Goal: Navigation & Orientation: Understand site structure

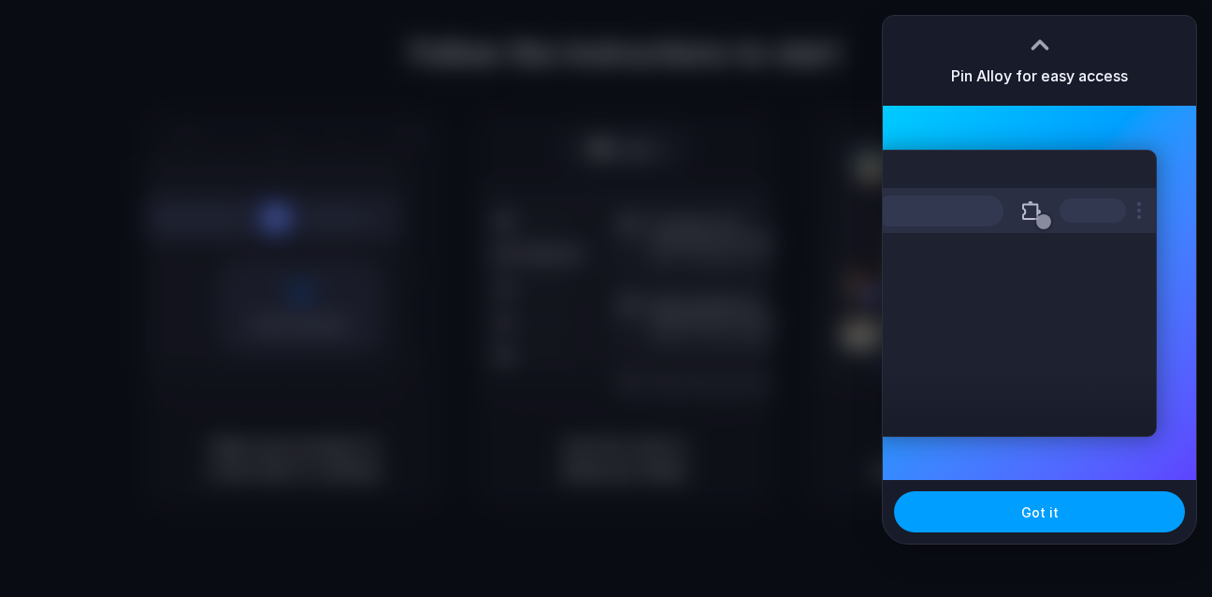
click at [1013, 511] on button "Got it" at bounding box center [1039, 511] width 291 height 41
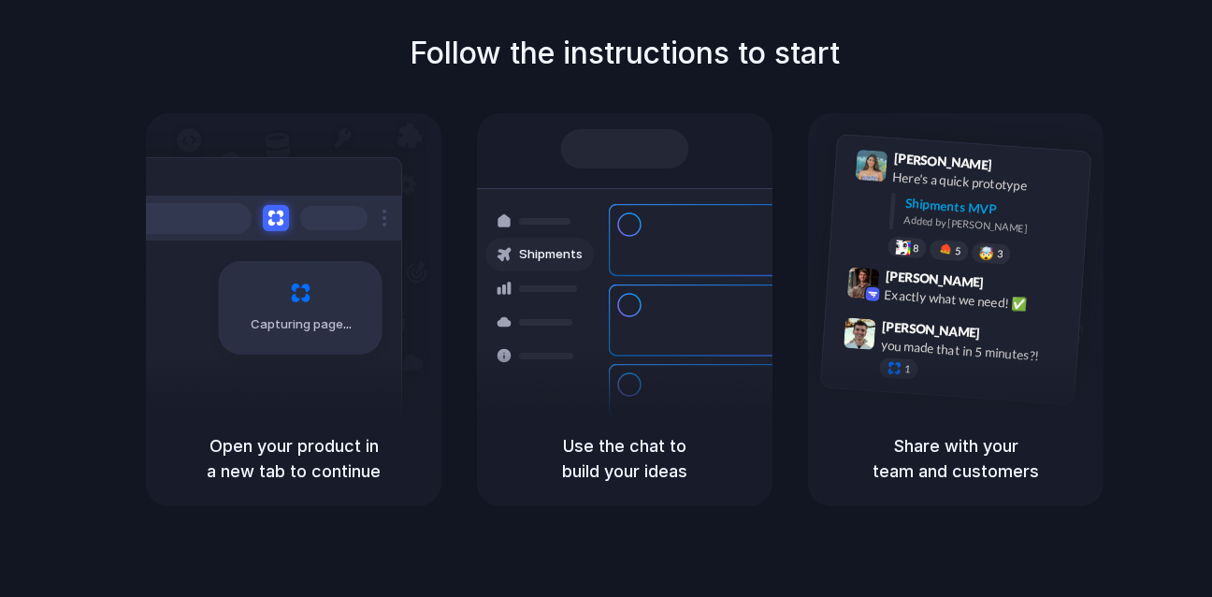
click at [298, 474] on h5 "Open your product in a new tab to continue" at bounding box center [293, 458] width 251 height 51
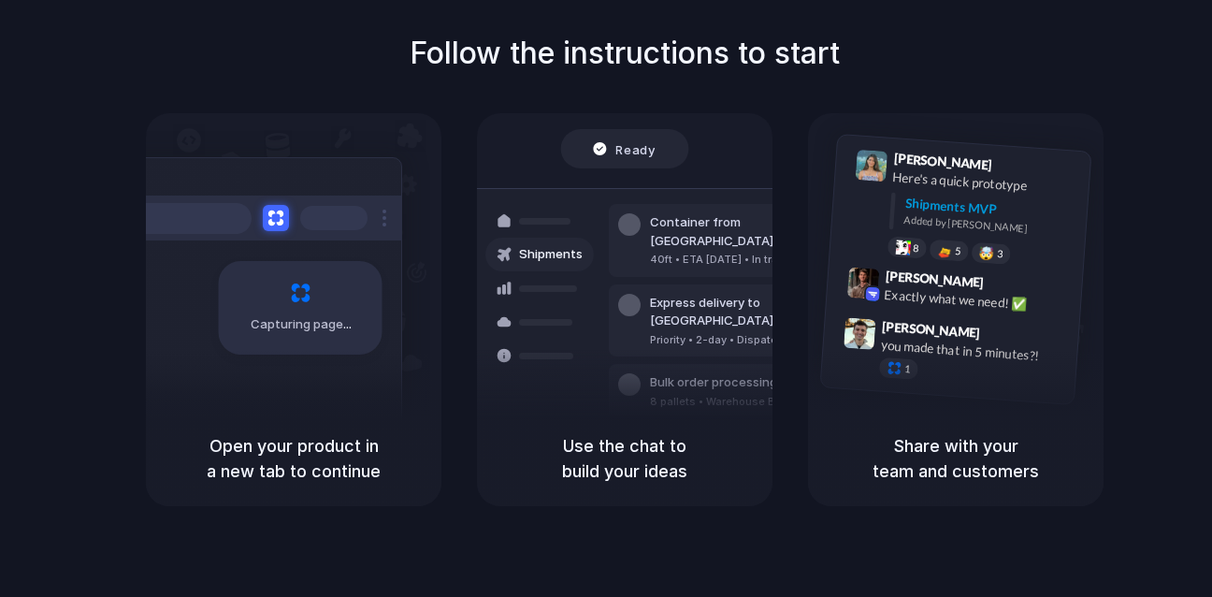
click at [288, 322] on span "Capturing page" at bounding box center [303, 324] width 104 height 19
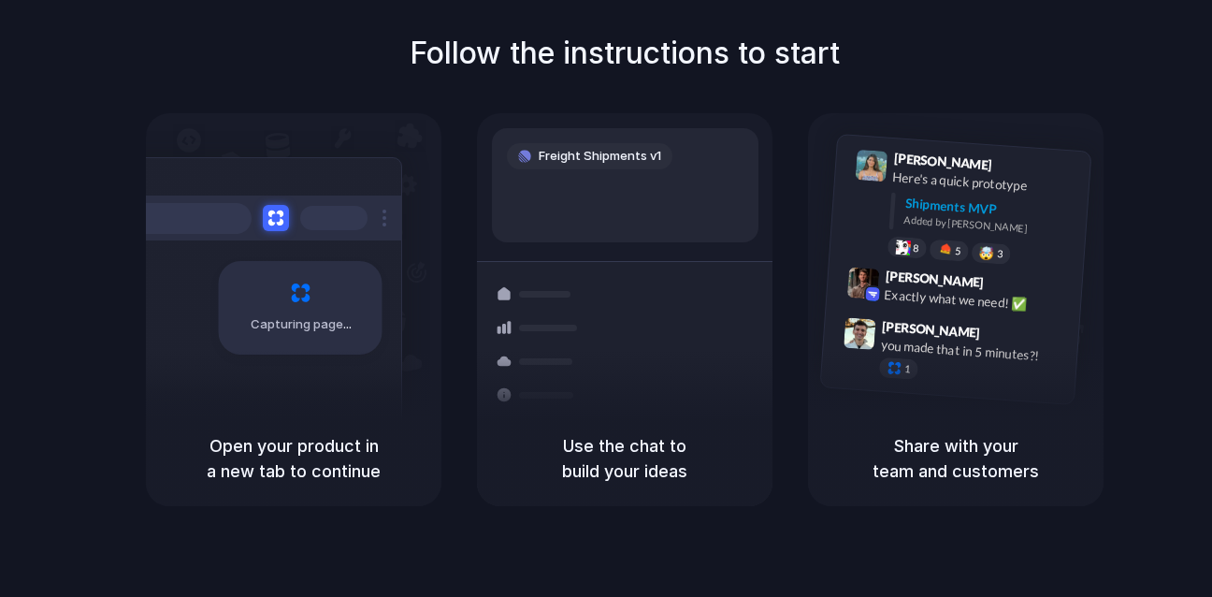
click at [529, 479] on h5 "Use the chat to build your ideas" at bounding box center [625, 458] width 251 height 51
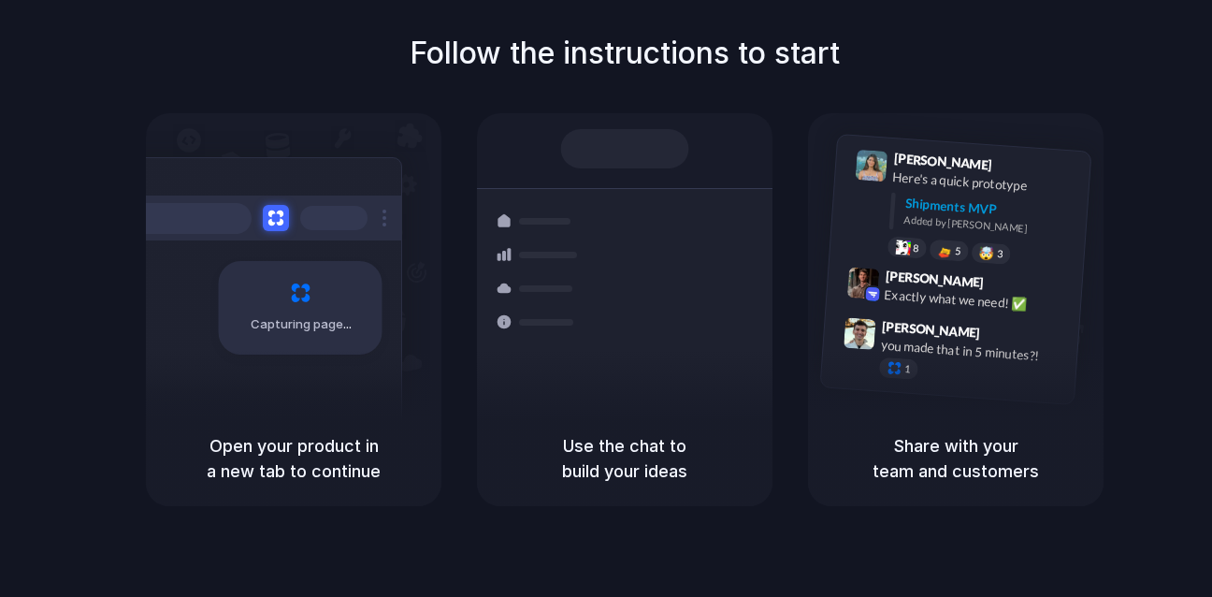
click at [959, 478] on h5 "Share with your team and customers" at bounding box center [956, 458] width 251 height 51
